Goal: Task Accomplishment & Management: Manage account settings

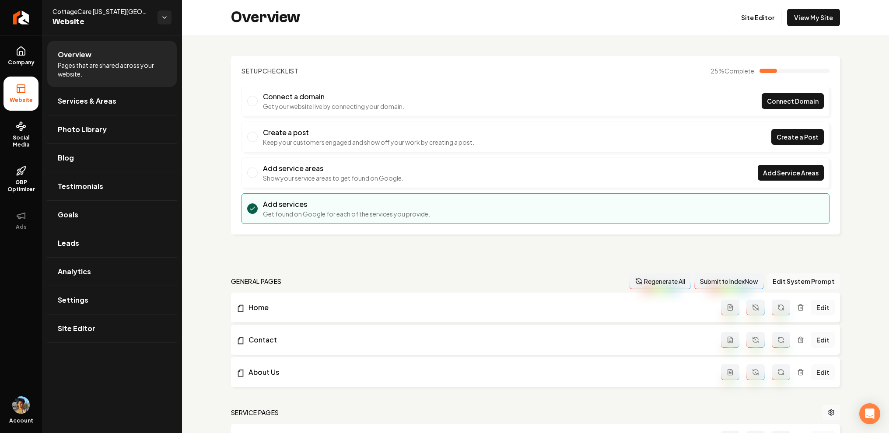
click at [211, 86] on div "Setup Checklist 25 % Complete Connect a domain Get your website live by connect…" at bounding box center [535, 342] width 707 height 614
click at [30, 56] on link "Company" at bounding box center [21, 56] width 35 height 34
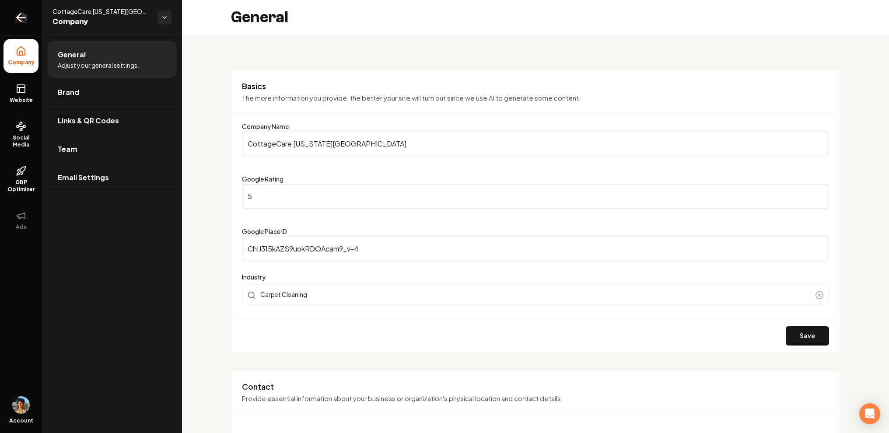
click at [25, 19] on icon "Return to dashboard" at bounding box center [21, 18] width 14 height 14
